Goal: Check status: Check status

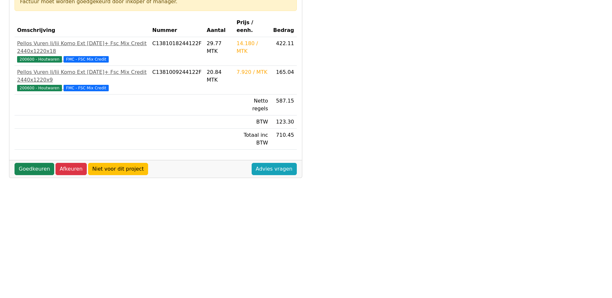
scroll to position [129, 0]
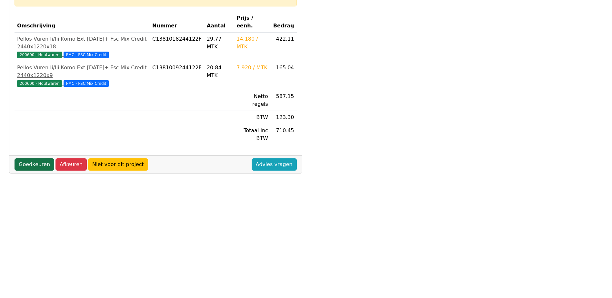
click at [26, 158] on link "Goedkeuren" at bounding box center [35, 164] width 40 height 12
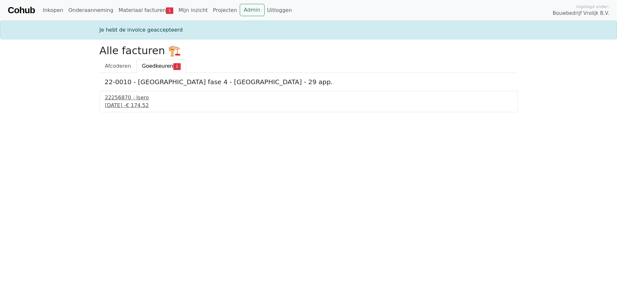
click at [126, 105] on div "23 september 2025 - € 174.52" at bounding box center [308, 106] width 407 height 8
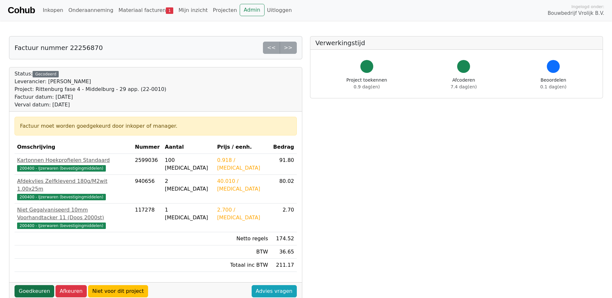
click at [35, 285] on link "Goedkeuren" at bounding box center [35, 291] width 40 height 12
